Goal: Information Seeking & Learning: Learn about a topic

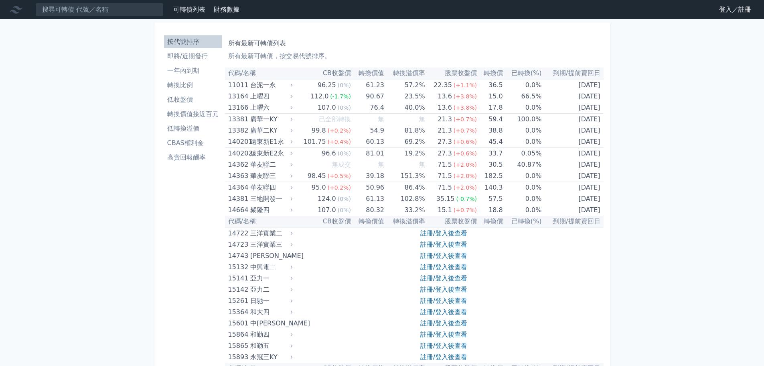
click at [202, 140] on li "CBAS權利金" at bounding box center [193, 143] width 58 height 10
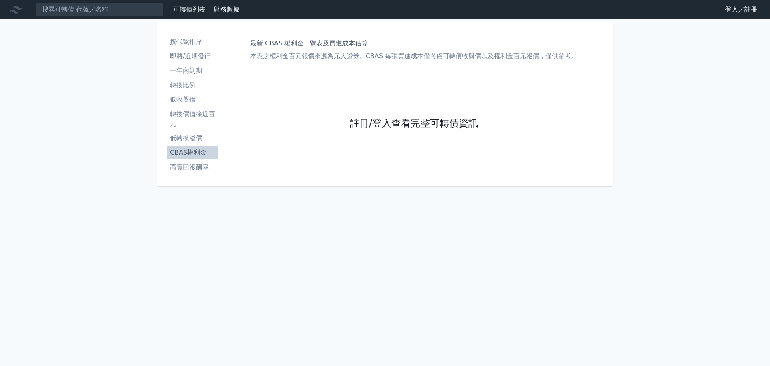
click at [414, 122] on link "註冊/登入查看完整可轉債資訊" at bounding box center [414, 123] width 128 height 13
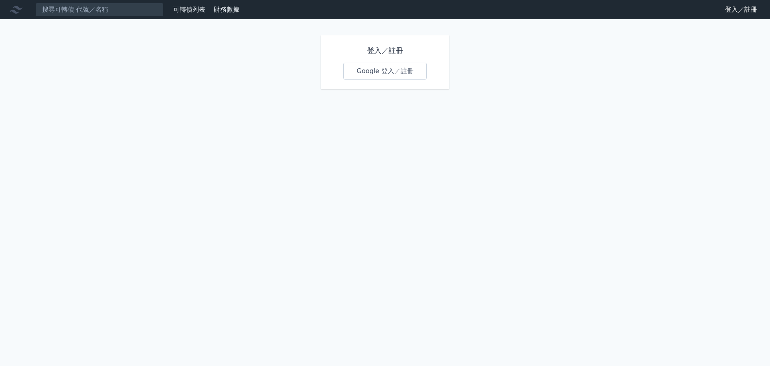
click at [370, 61] on div "登入／註冊 Google 登入／註冊" at bounding box center [385, 62] width 128 height 54
click at [378, 71] on link "Google 登入／註冊" at bounding box center [384, 71] width 83 height 17
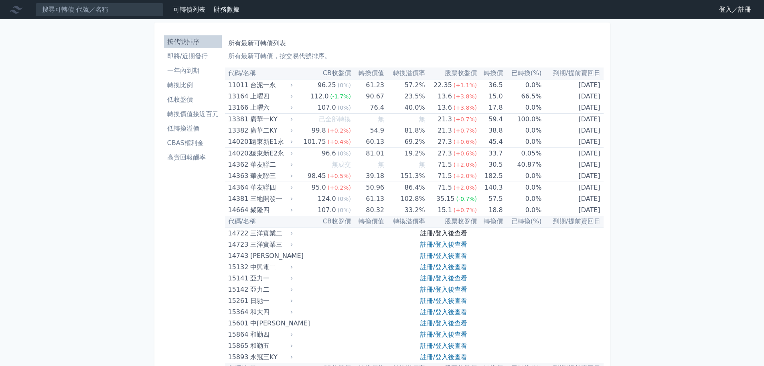
click at [441, 233] on link "註冊/登入後查看" at bounding box center [444, 233] width 47 height 8
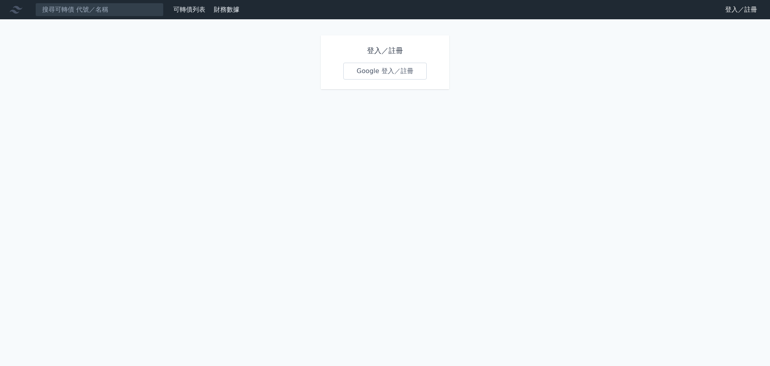
click at [388, 72] on link "Google 登入／註冊" at bounding box center [384, 71] width 83 height 17
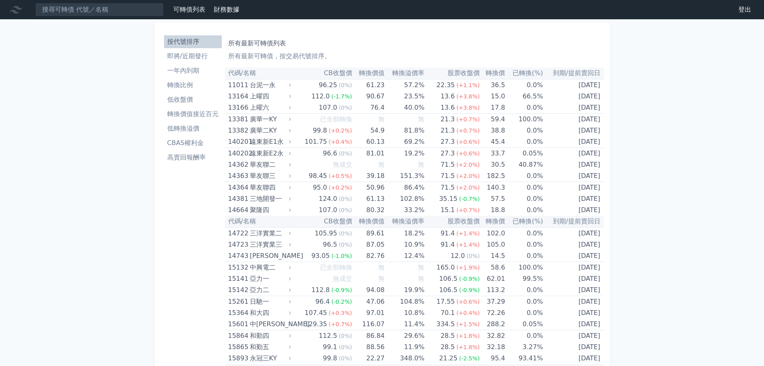
click at [202, 57] on li "即將/近期發行" at bounding box center [193, 56] width 58 height 10
click at [198, 145] on li "CBAS權利金" at bounding box center [193, 143] width 58 height 10
